Goal: Task Accomplishment & Management: Manage account settings

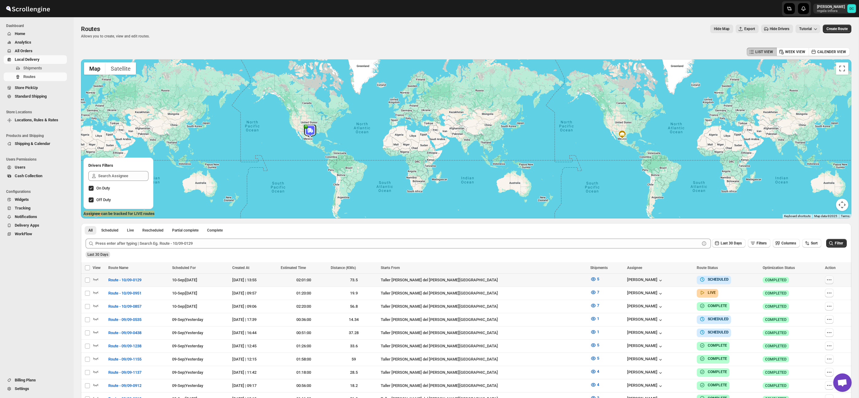
click at [826, 282] on icon "button" at bounding box center [829, 279] width 6 height 6
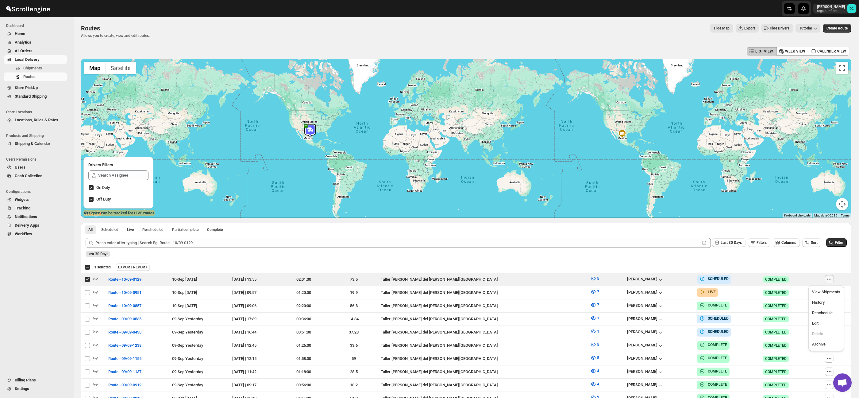
click at [717, 262] on div "Select all 50 Routes 1 selected EXPORT REPORT EXPORT REPORT" at bounding box center [466, 266] width 770 height 11
click at [827, 278] on icon "button" at bounding box center [829, 279] width 6 height 6
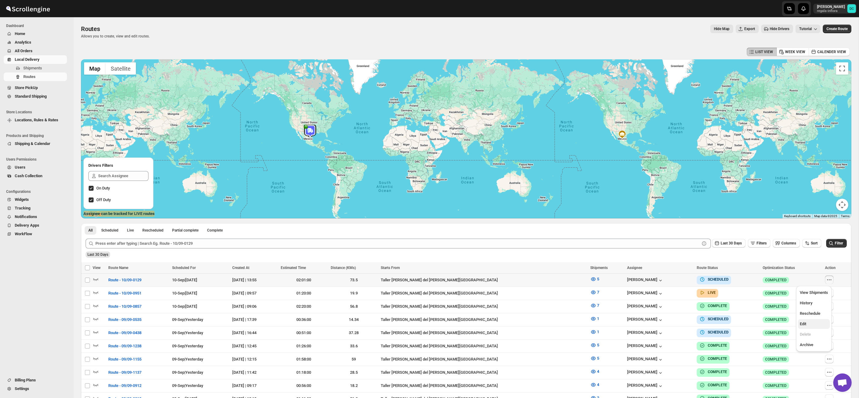
click at [811, 322] on span "Edit" at bounding box center [814, 324] width 28 height 6
checkbox input "true"
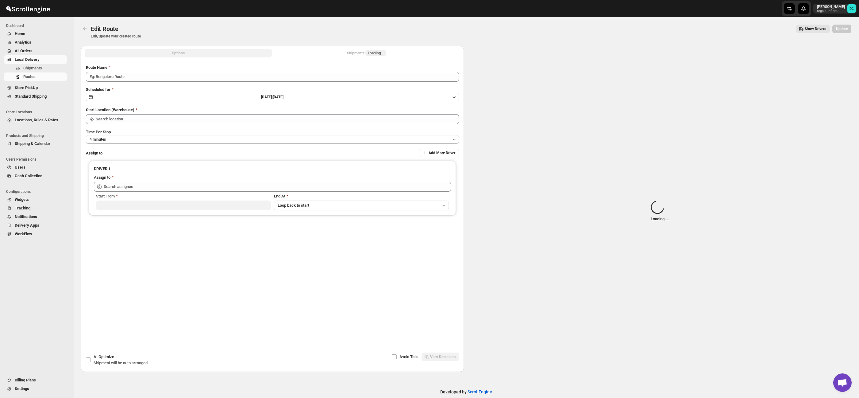
type input "Route - 10/09-0129"
type input "Taller [PERSON_NAME] del [PERSON_NAME][GEOGRAPHIC_DATA]"
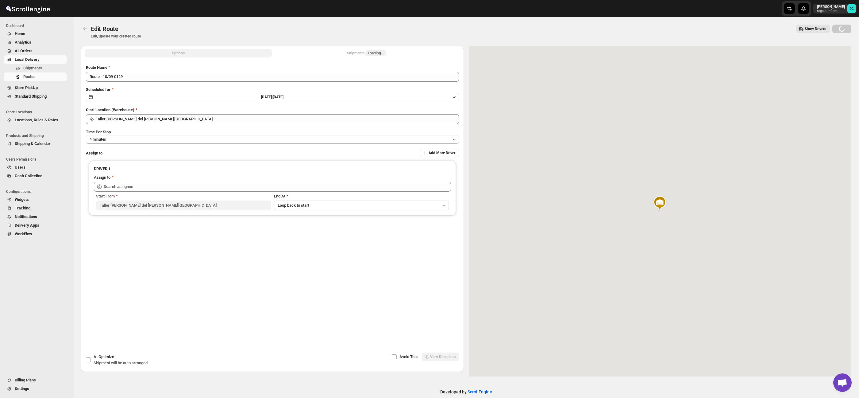
type input "[PERSON_NAME] ([EMAIL_ADDRESS][DOMAIN_NAME])"
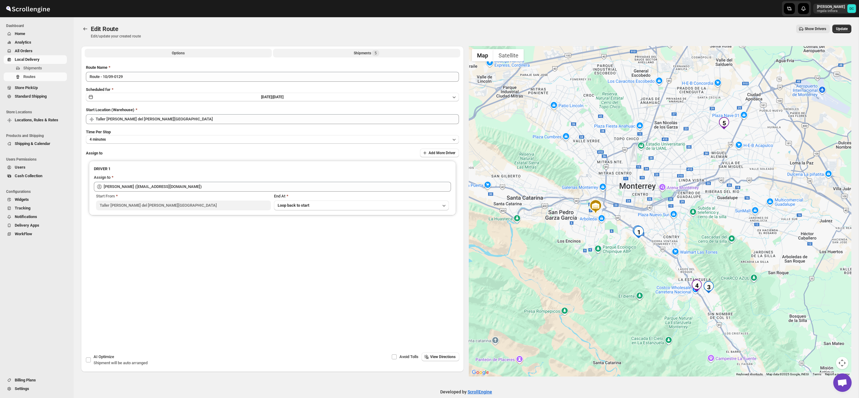
click at [405, 54] on button "Shipments 5" at bounding box center [366, 53] width 187 height 9
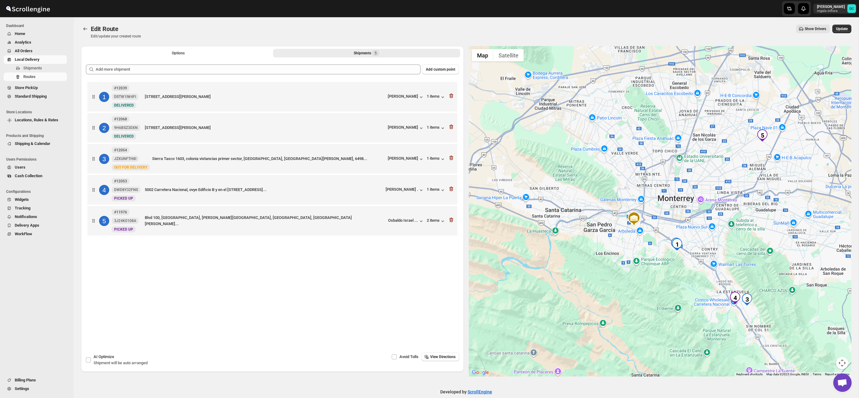
drag, startPoint x: 693, startPoint y: 269, endPoint x: 673, endPoint y: 280, distance: 22.7
click at [651, 290] on div at bounding box center [660, 211] width 383 height 330
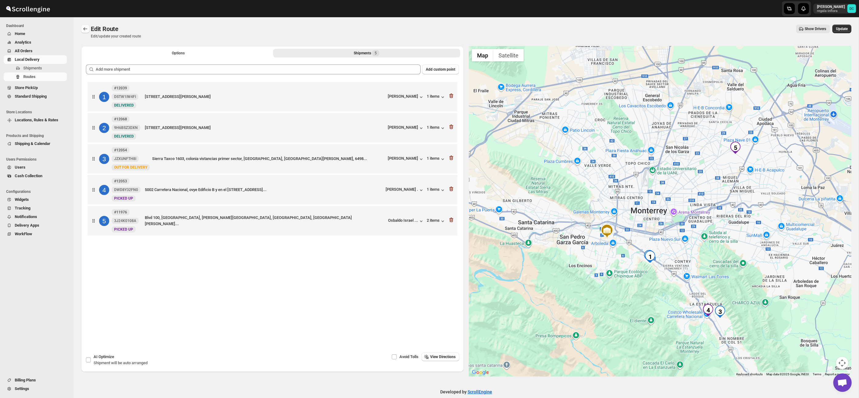
click at [85, 28] on icon "Routes" at bounding box center [85, 29] width 6 height 6
